Goal: Find specific page/section: Find specific page/section

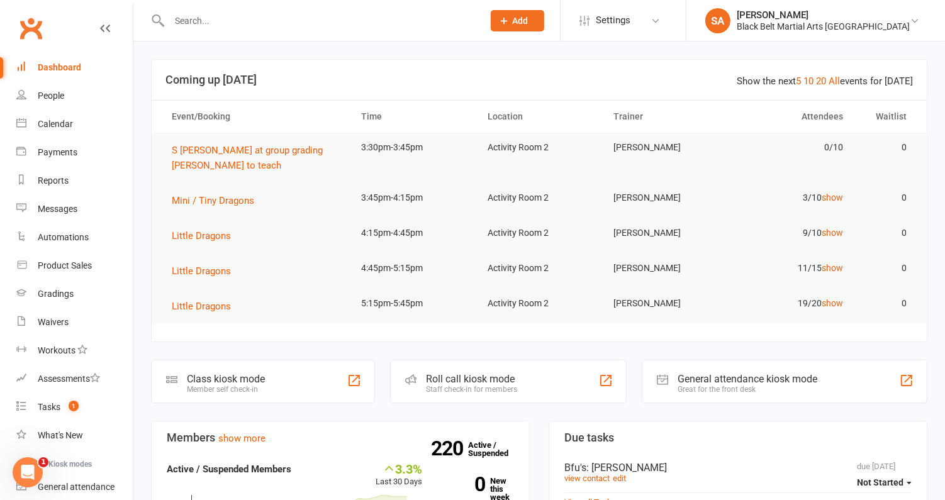
click at [260, 23] on input "text" at bounding box center [320, 21] width 309 height 18
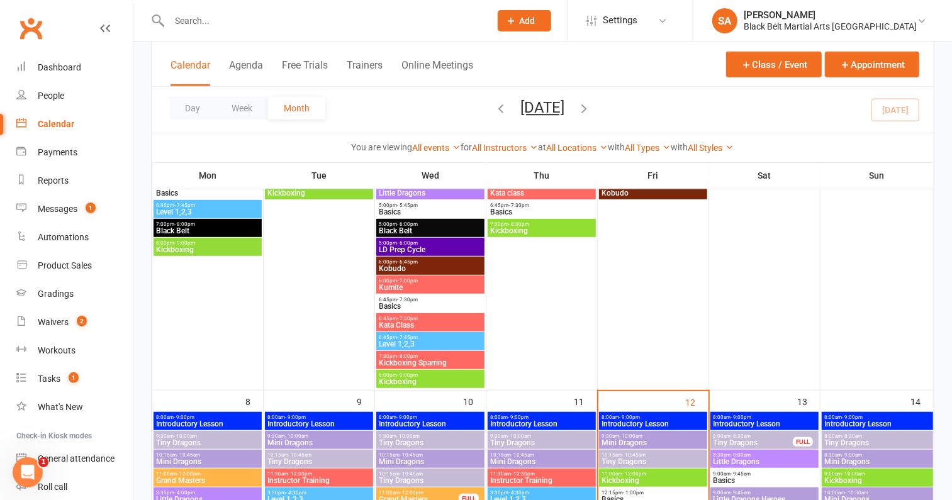
click at [278, 16] on input "text" at bounding box center [324, 21] width 316 height 18
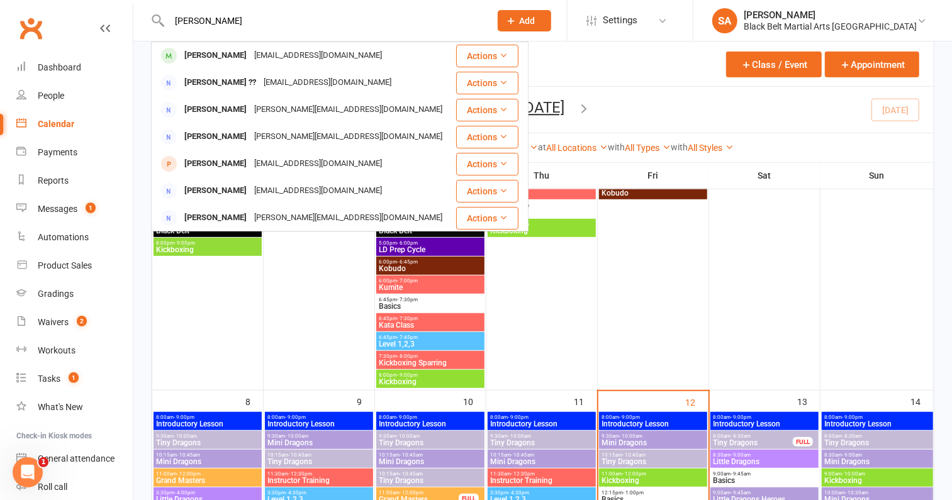
type input "[PERSON_NAME]"
